Goal: Contribute content: Add original content to the website for others to see

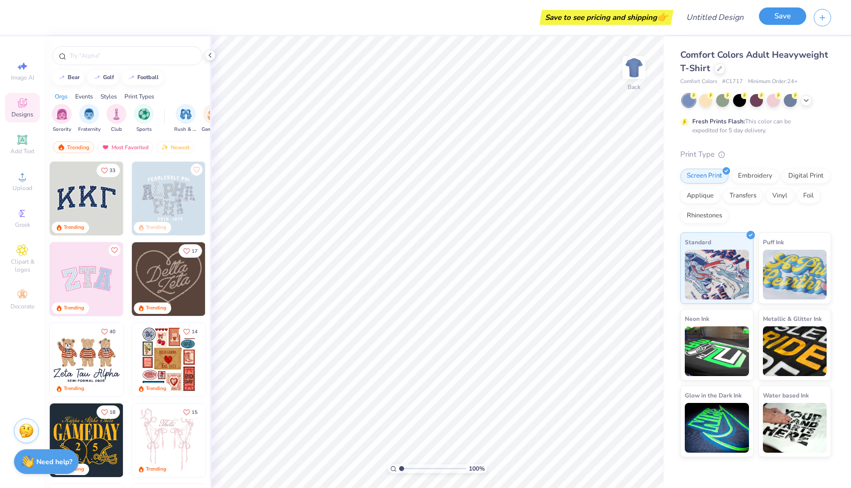
click at [772, 21] on button "Save" at bounding box center [782, 15] width 47 height 17
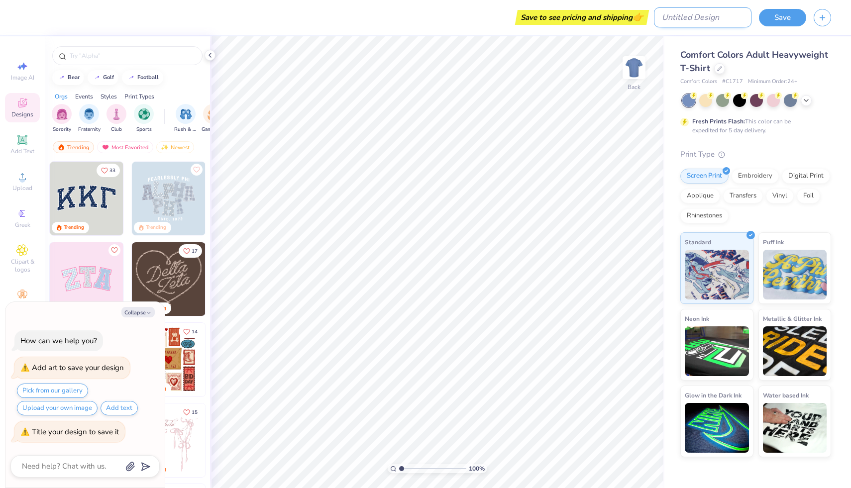
type textarea "x"
click at [714, 18] on input "Design Title" at bounding box center [703, 17] width 98 height 20
type input "TEST"
click at [783, 19] on button "Save" at bounding box center [782, 15] width 47 height 17
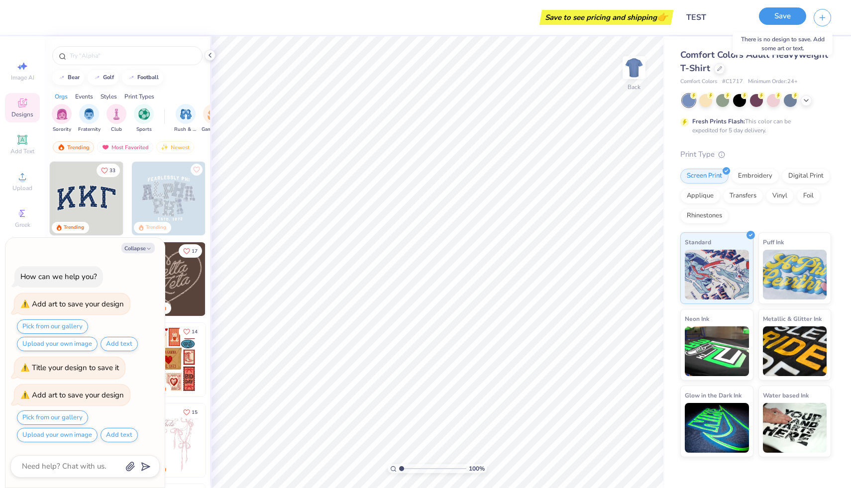
click at [779, 19] on button "Save" at bounding box center [782, 15] width 47 height 17
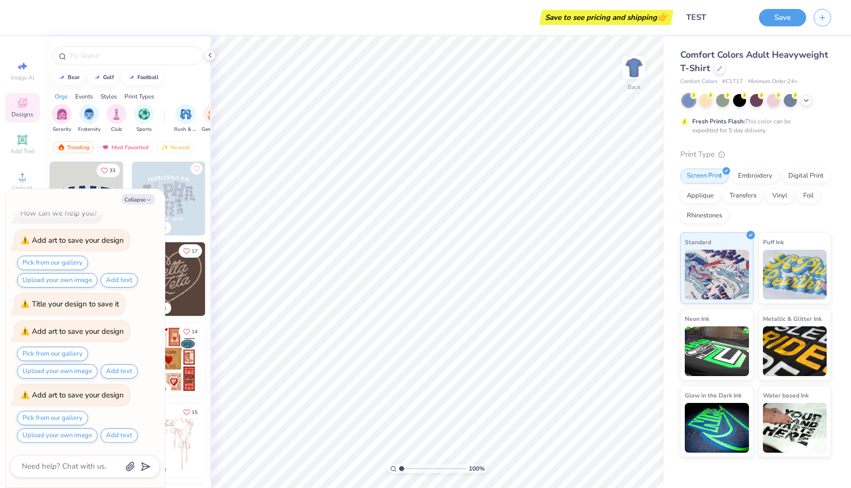
click at [197, 172] on icon "Like" at bounding box center [196, 168] width 7 height 7
type textarea "x"
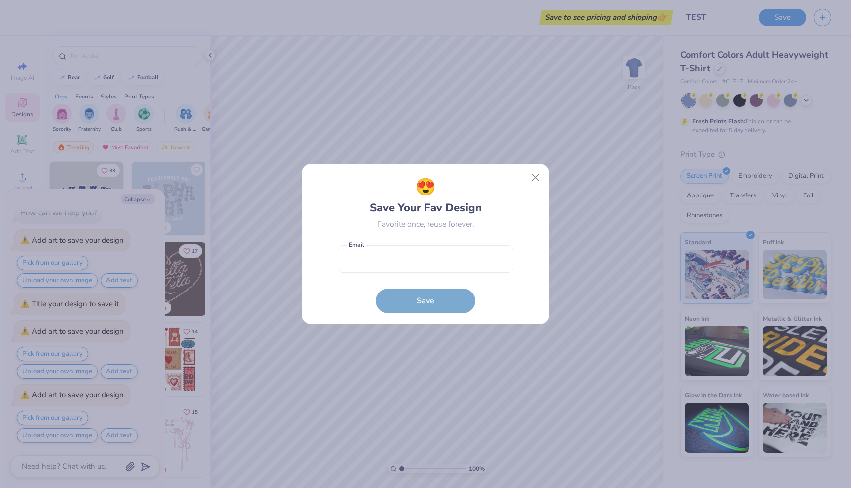
click at [202, 199] on div "😍 Save Your Fav Design Favorite once, reuse forever. Email is a required field …" at bounding box center [425, 244] width 851 height 488
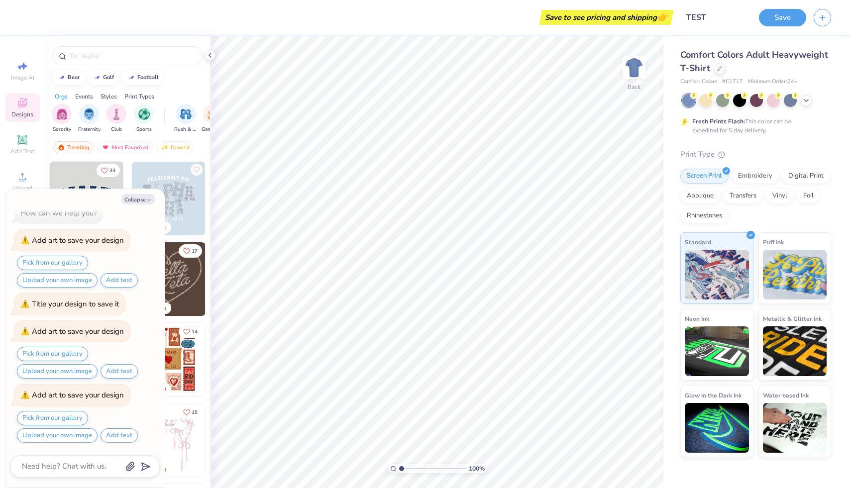
click at [183, 199] on img at bounding box center [169, 199] width 74 height 74
